Goal: Register for event/course

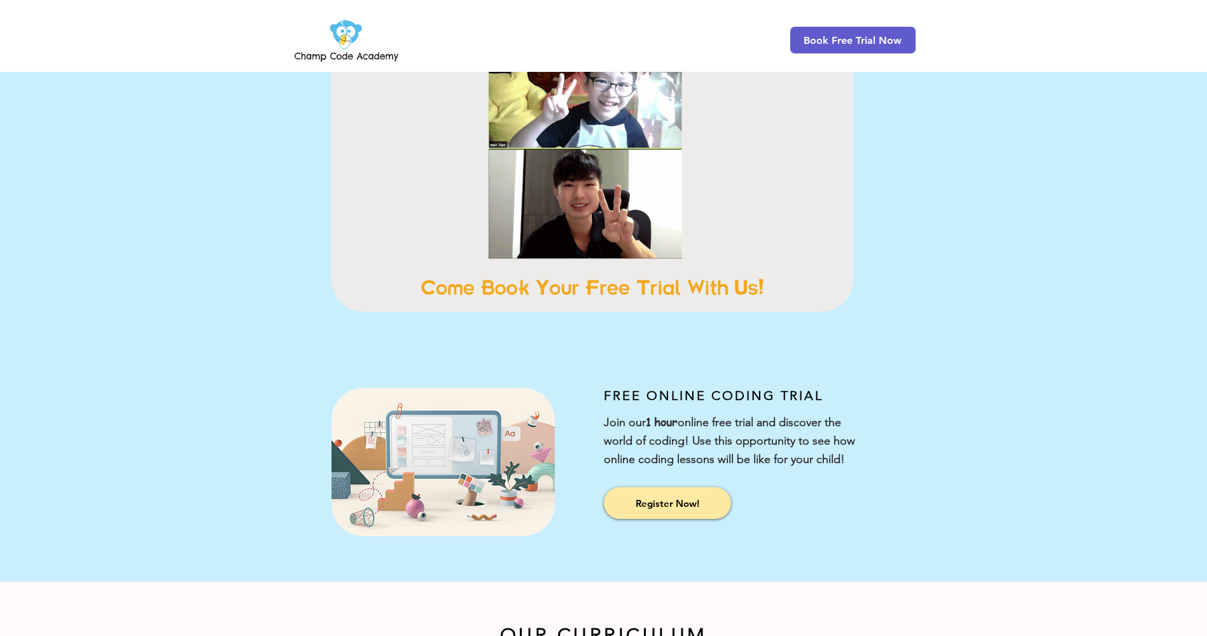
scroll to position [26, 0]
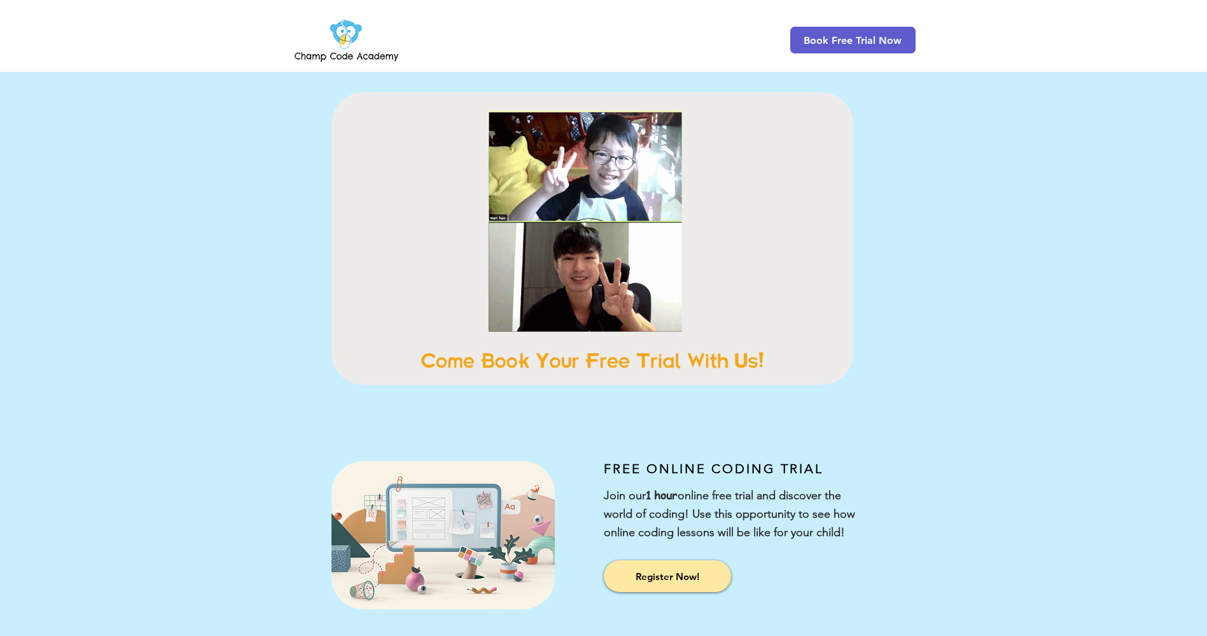
scroll to position [0, 0]
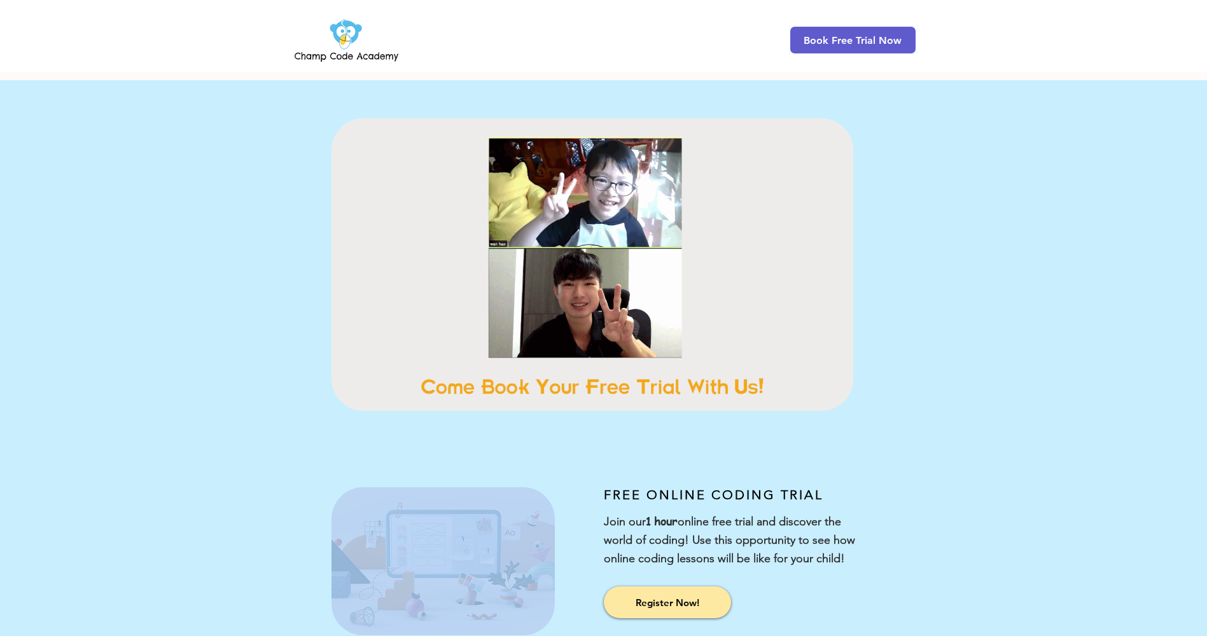
drag, startPoint x: 599, startPoint y: 476, endPoint x: 914, endPoint y: 544, distance: 322.0
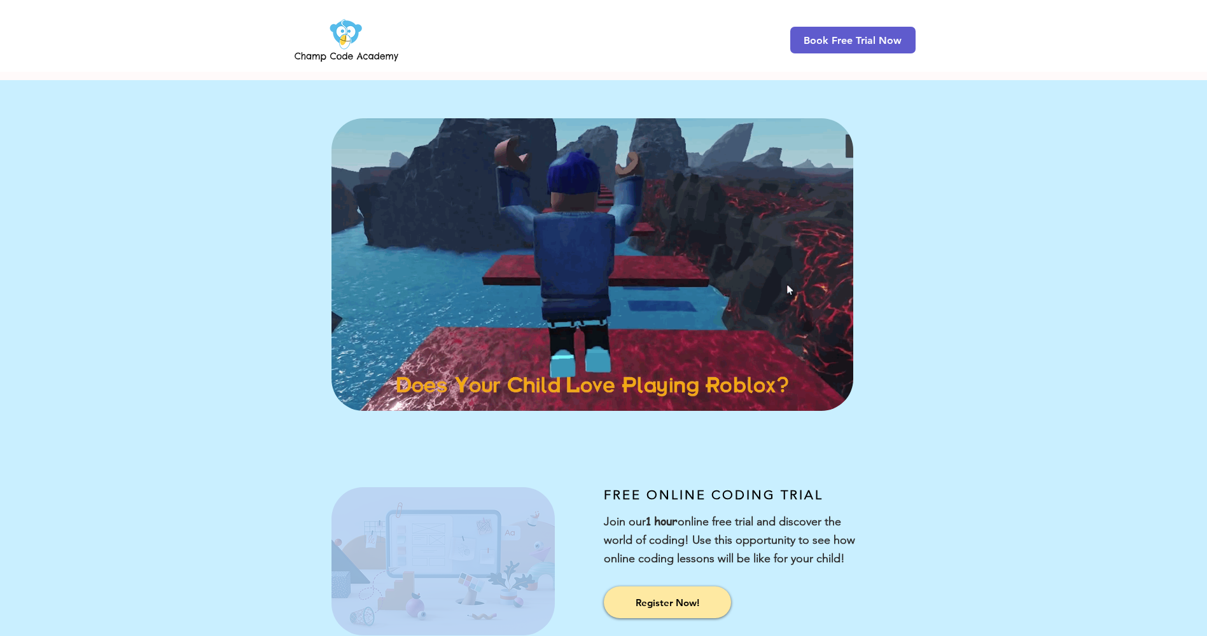
click at [913, 545] on div "FREE ONLINE CODING TRIAL Join our 1 hour online free trial and discover the wor…" at bounding box center [603, 565] width 1207 height 232
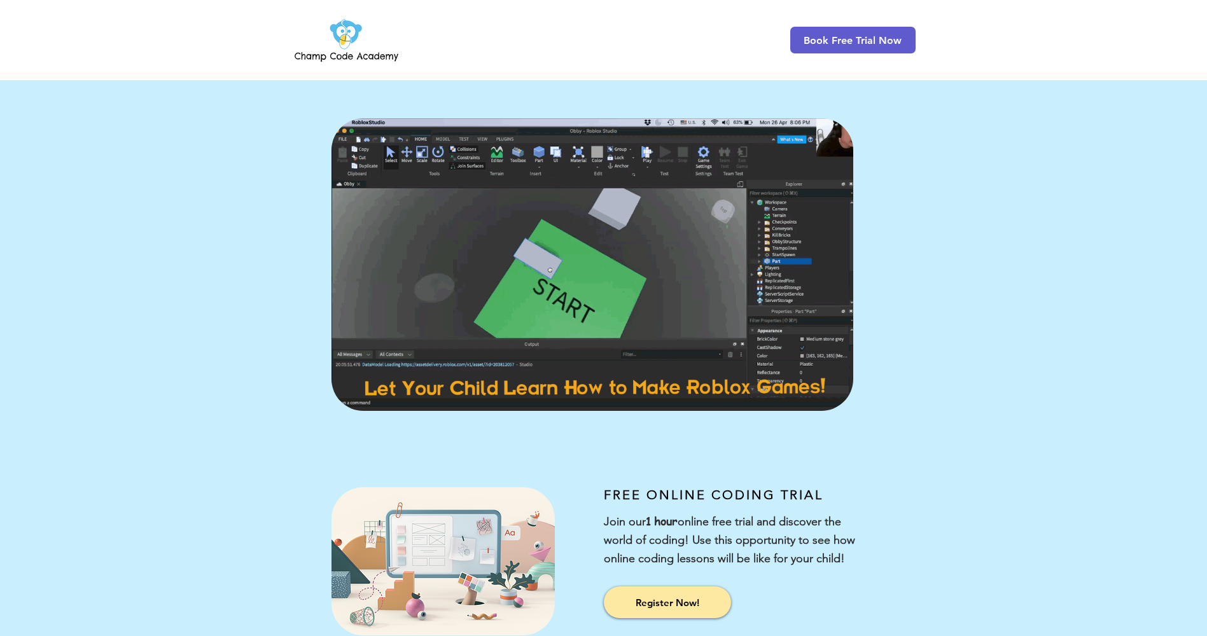
drag, startPoint x: 914, startPoint y: 544, endPoint x: 913, endPoint y: 415, distance: 128.5
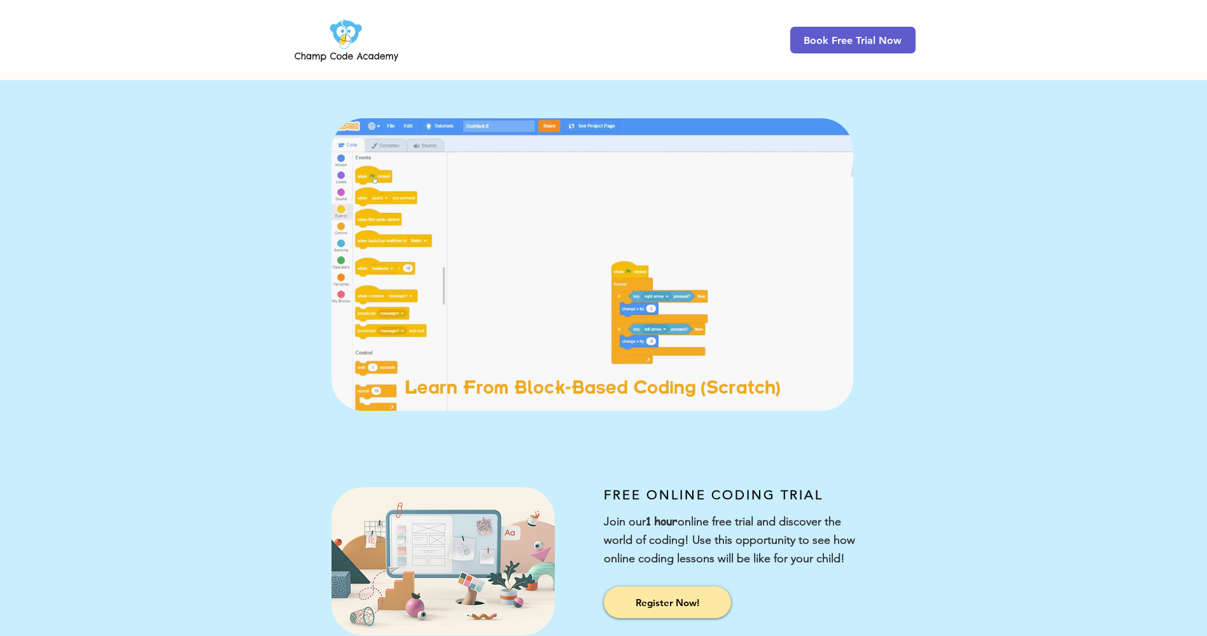
click at [913, 415] on div "main content" at bounding box center [603, 264] width 1207 height 369
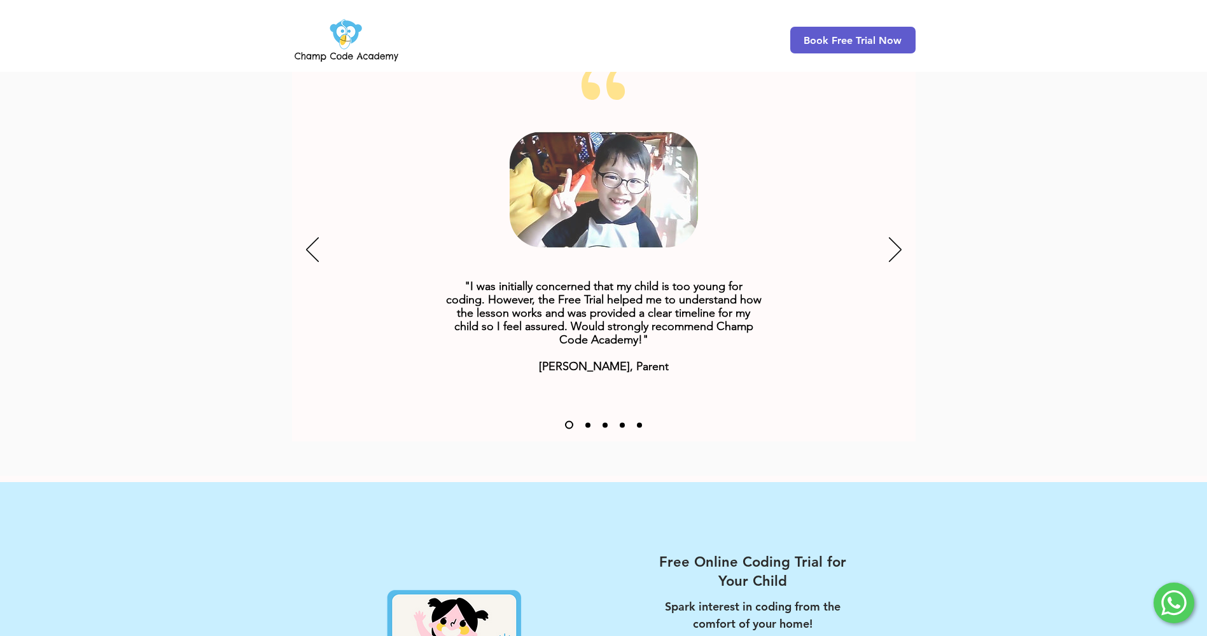
scroll to position [1617, 0]
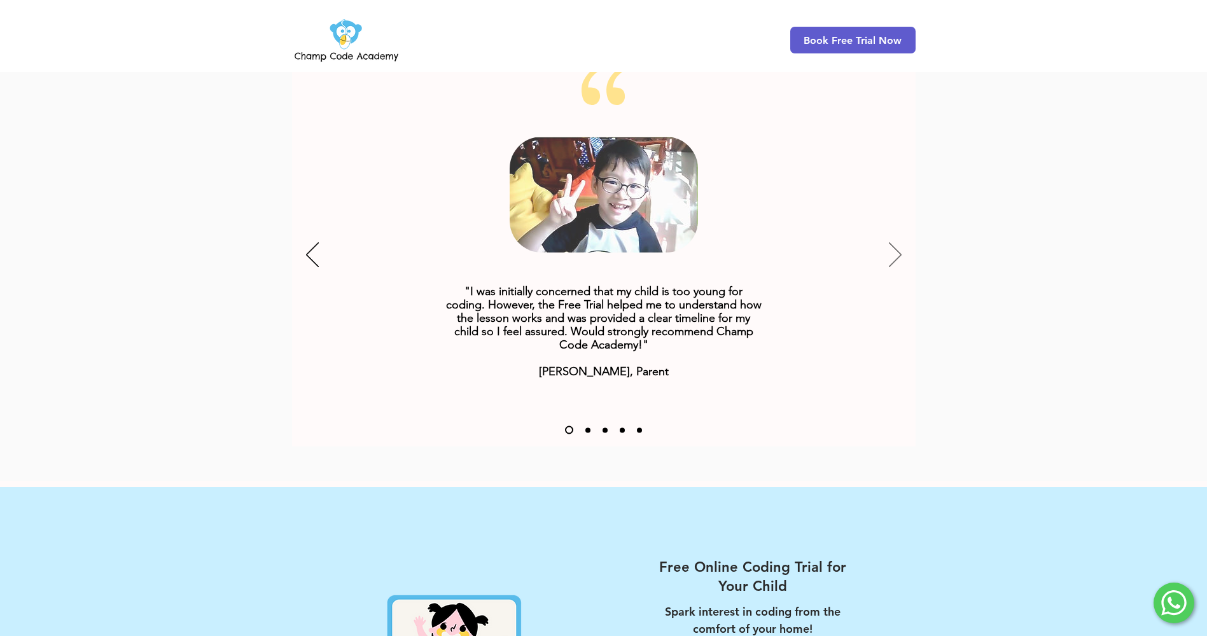
click at [897, 242] on icon "Next" at bounding box center [895, 254] width 13 height 25
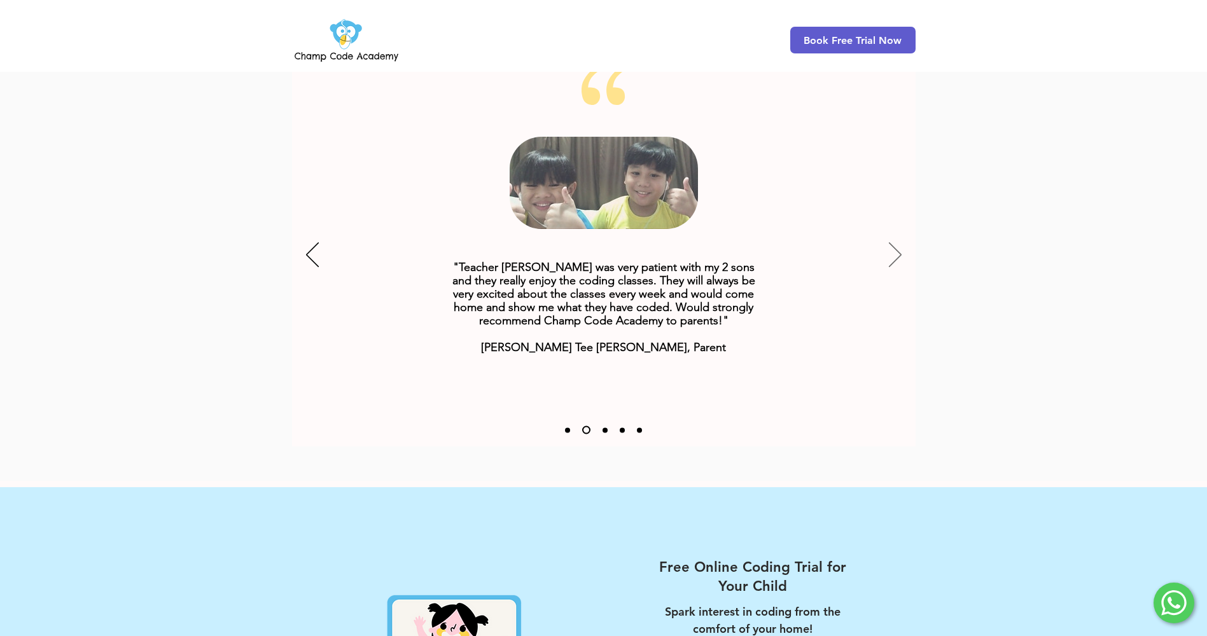
click at [897, 242] on icon "Next" at bounding box center [895, 254] width 13 height 25
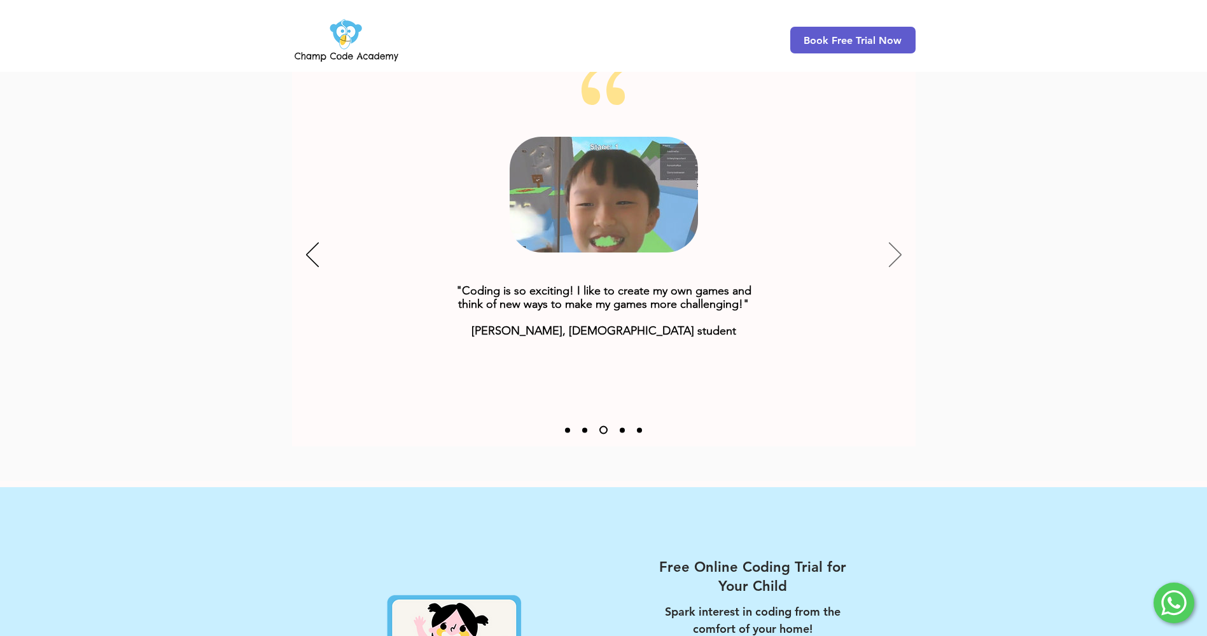
click at [897, 242] on icon "Next" at bounding box center [895, 254] width 13 height 25
